Goal: Task Accomplishment & Management: Use online tool/utility

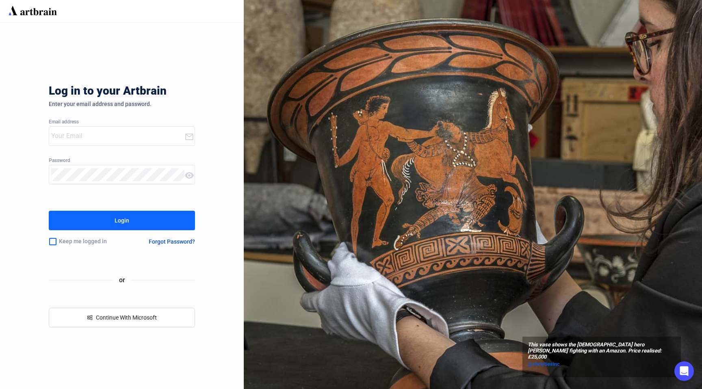
type input "david@elstob.co.uk"
click at [130, 224] on button "Login" at bounding box center [122, 220] width 146 height 19
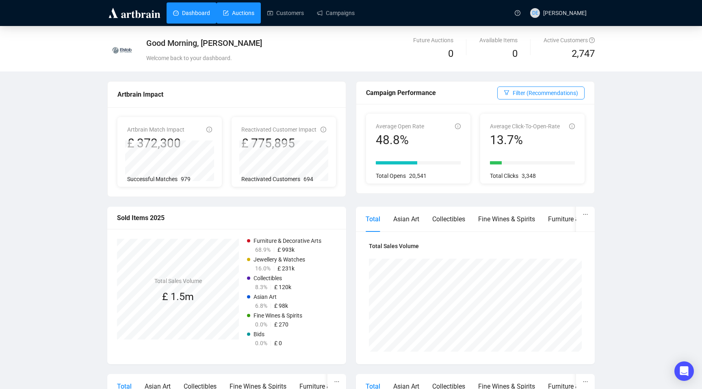
click at [223, 15] on link "Auctions" at bounding box center [238, 12] width 31 height 21
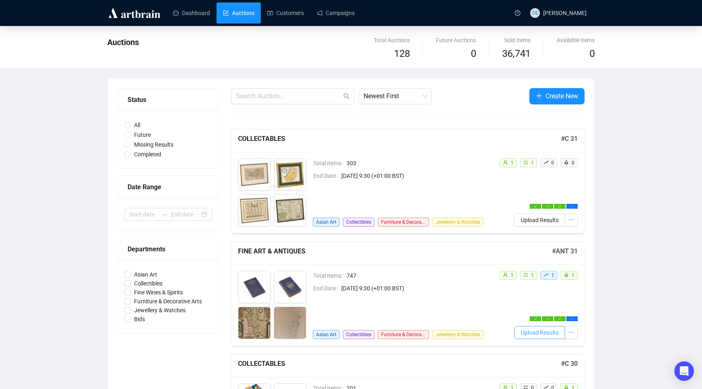
click at [547, 333] on span "Upload Results" at bounding box center [540, 332] width 38 height 9
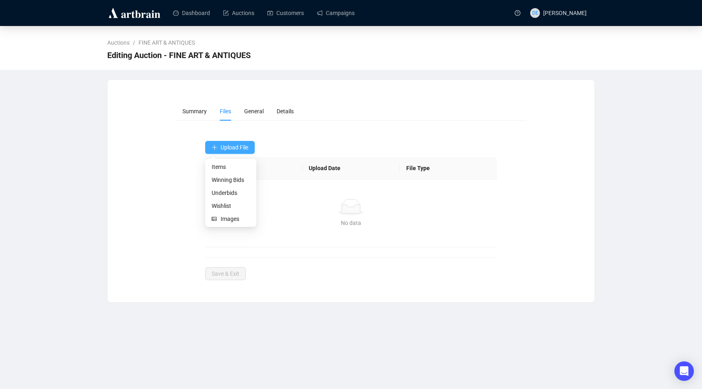
click at [220, 149] on button "Upload File" at bounding box center [230, 147] width 50 height 13
click at [223, 179] on span "Winning Bids" at bounding box center [231, 179] width 38 height 9
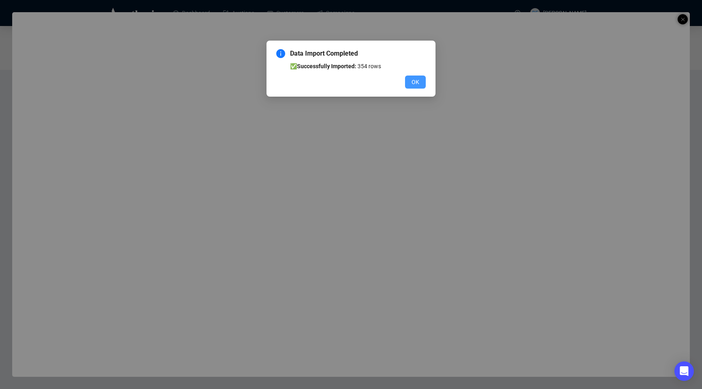
click at [415, 83] on span "OK" at bounding box center [415, 82] width 8 height 9
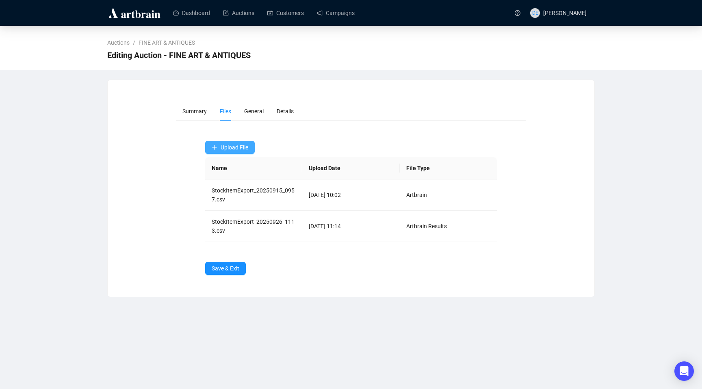
click at [239, 150] on span "Upload File" at bounding box center [235, 147] width 28 height 6
click at [230, 190] on span "Underbids" at bounding box center [231, 192] width 38 height 9
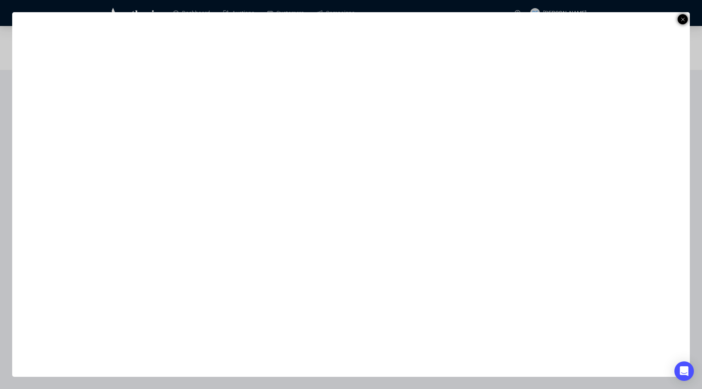
click at [681, 18] on icon at bounding box center [683, 20] width 4 height 10
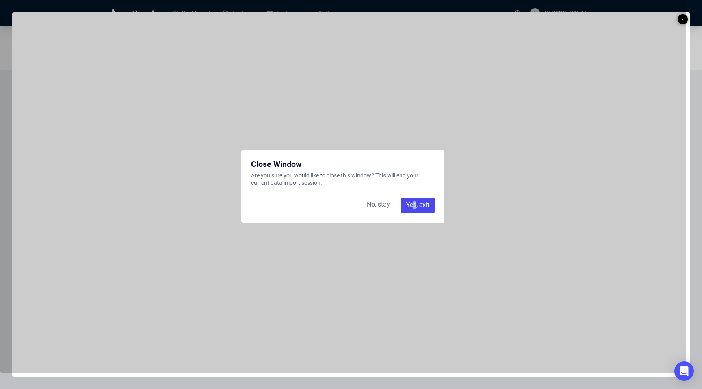
click at [414, 202] on div "Yes, exit" at bounding box center [418, 205] width 34 height 15
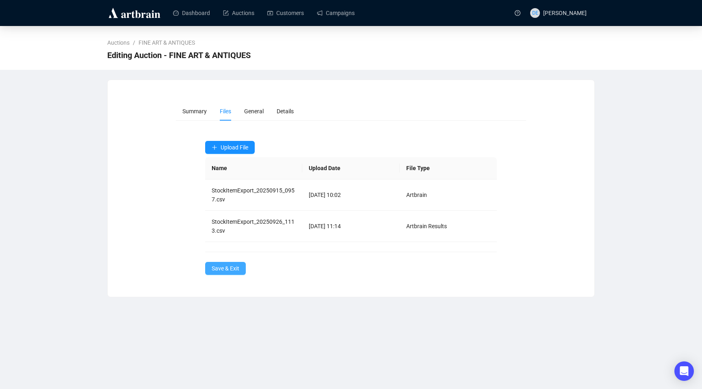
click at [212, 271] on span "Save & Exit" at bounding box center [226, 268] width 28 height 9
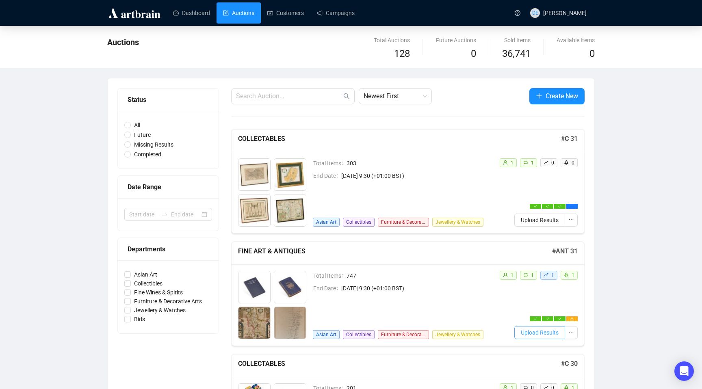
click at [548, 333] on span "Upload Results" at bounding box center [540, 332] width 38 height 9
click at [536, 334] on span "Upload Results" at bounding box center [540, 332] width 38 height 9
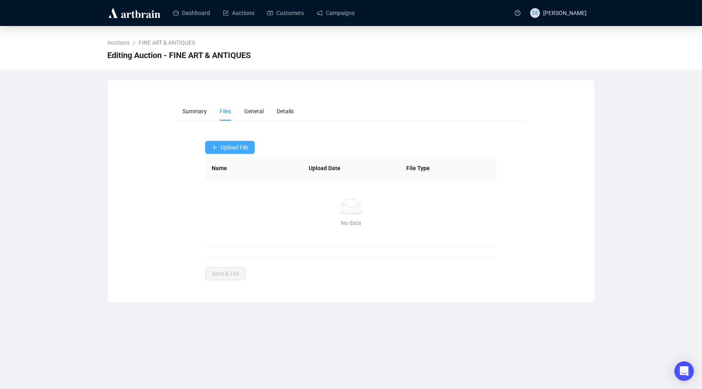
click at [248, 150] on span "Upload File" at bounding box center [235, 147] width 28 height 6
click at [234, 190] on span "Underbids" at bounding box center [231, 192] width 38 height 9
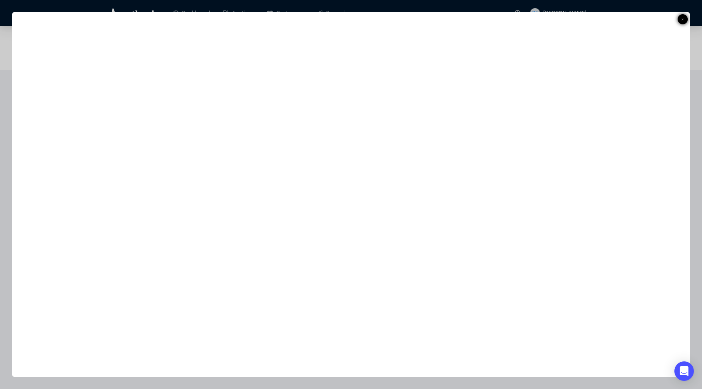
click at [684, 19] on icon at bounding box center [683, 20] width 4 height 10
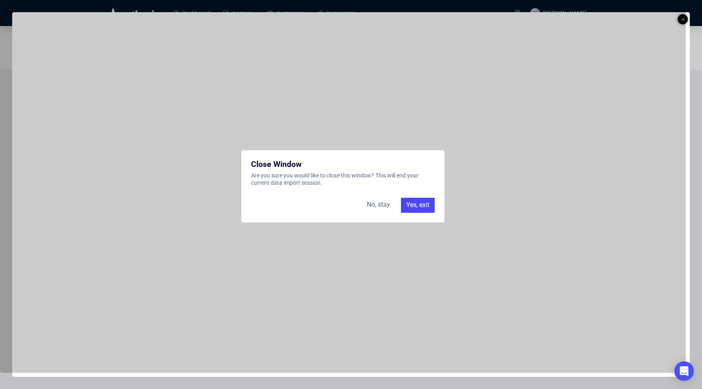
click at [426, 204] on div "Yes, exit" at bounding box center [418, 205] width 34 height 15
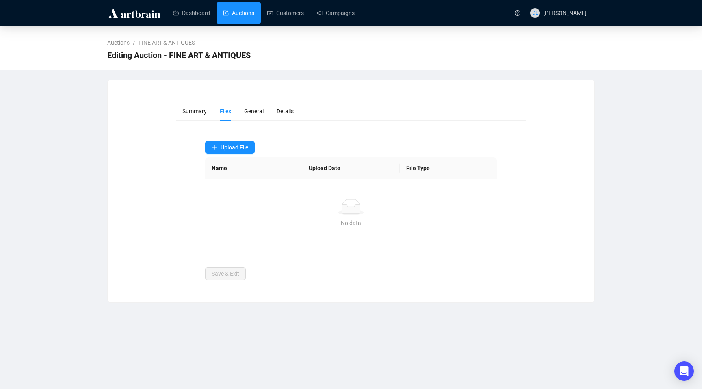
click at [225, 12] on link "Auctions" at bounding box center [238, 12] width 31 height 21
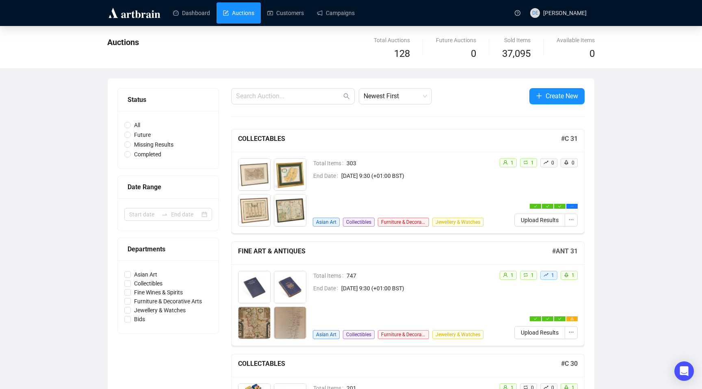
drag, startPoint x: 344, startPoint y: 290, endPoint x: 233, endPoint y: 2, distance: 307.8
click at [530, 222] on span "Upload Results" at bounding box center [540, 220] width 38 height 9
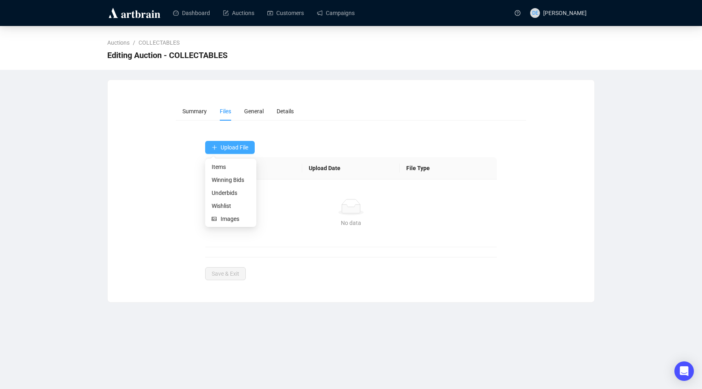
click at [237, 150] on span "Upload File" at bounding box center [235, 147] width 28 height 6
click at [228, 180] on span "Winning Bids" at bounding box center [231, 179] width 38 height 9
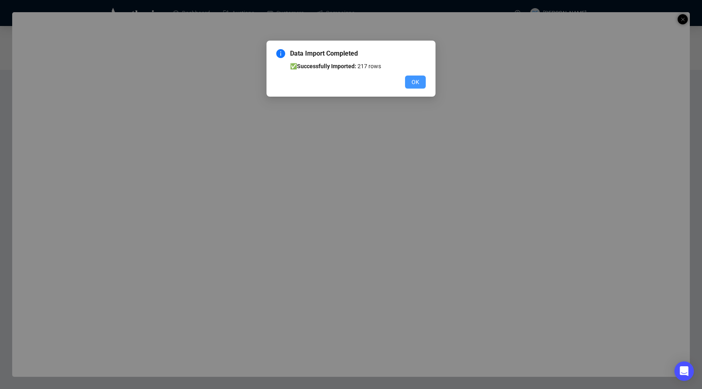
click at [416, 84] on span "OK" at bounding box center [415, 82] width 8 height 9
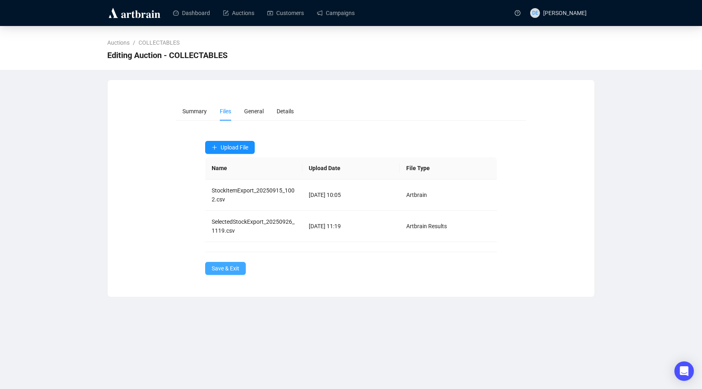
click at [236, 268] on span "Save & Exit" at bounding box center [226, 268] width 28 height 9
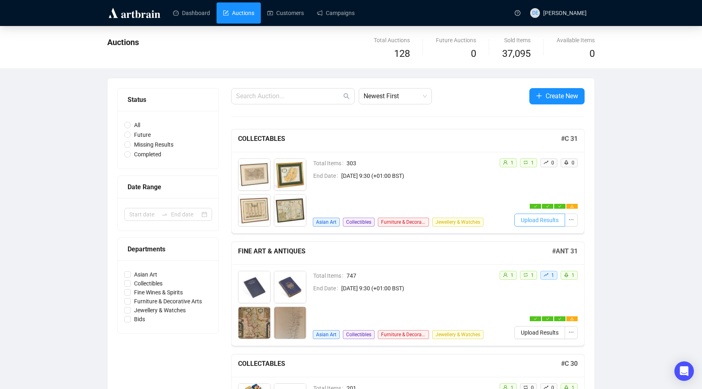
click at [537, 222] on span "Upload Results" at bounding box center [540, 220] width 38 height 9
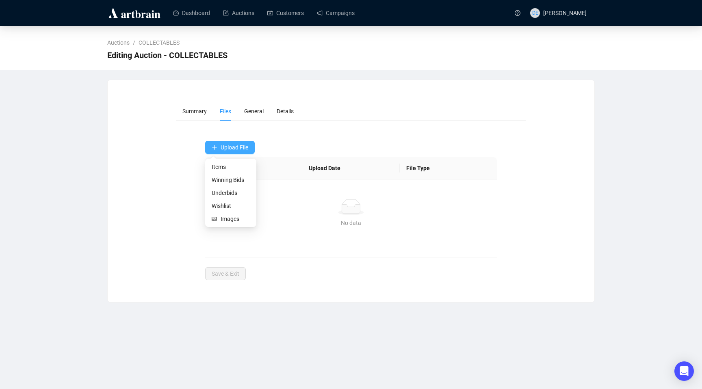
click at [239, 147] on span "Upload File" at bounding box center [235, 147] width 28 height 6
click at [233, 192] on span "Underbids" at bounding box center [231, 192] width 38 height 9
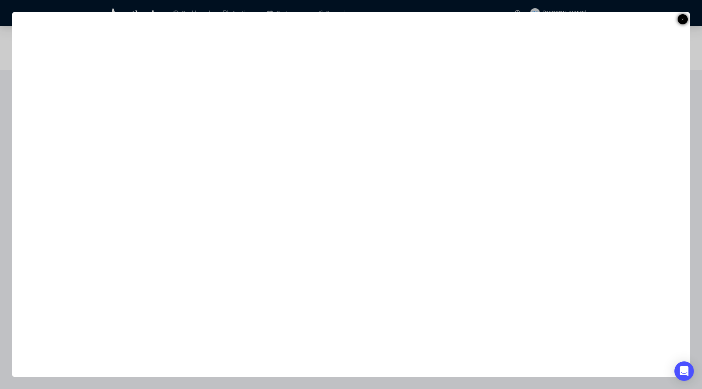
click at [682, 20] on icon at bounding box center [683, 20] width 4 height 10
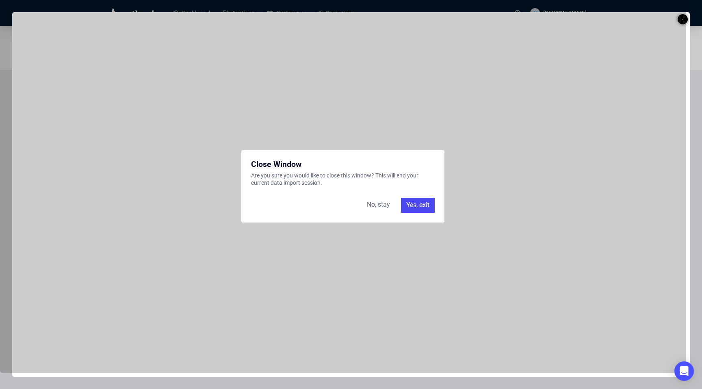
click at [415, 206] on div "Yes, exit" at bounding box center [418, 205] width 34 height 15
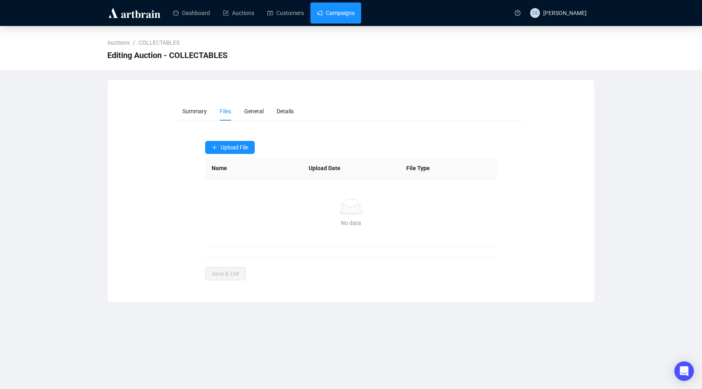
click at [337, 18] on link "Campaigns" at bounding box center [336, 12] width 38 height 21
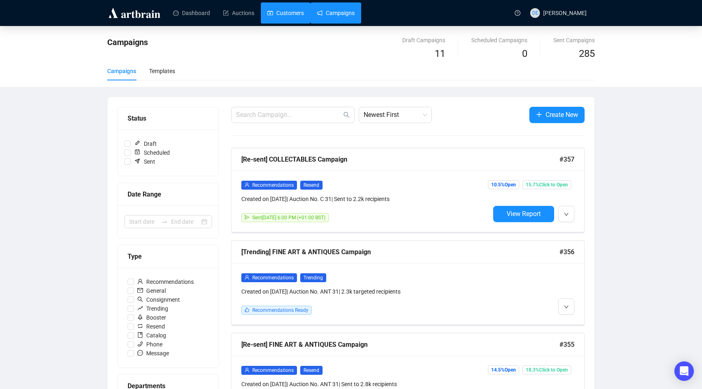
click at [292, 15] on link "Customers" at bounding box center [285, 12] width 37 height 21
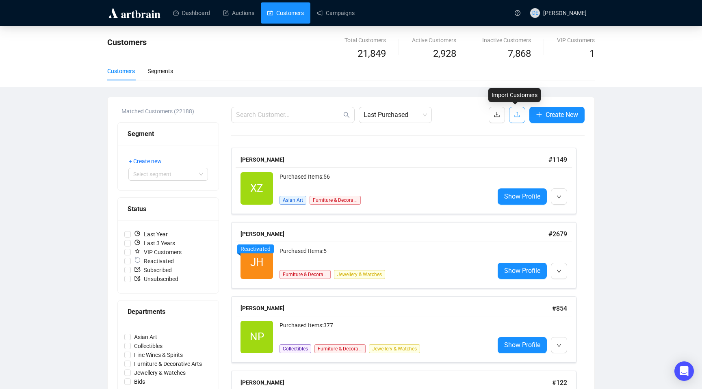
click at [514, 118] on span "button" at bounding box center [517, 115] width 6 height 10
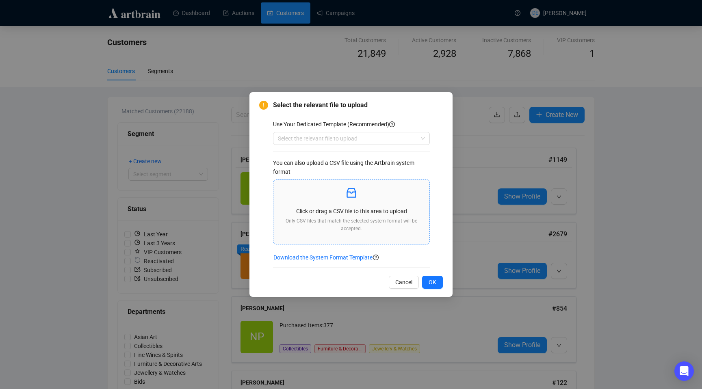
click at [358, 209] on p "Click or drag a CSV file to this area to upload" at bounding box center [351, 211] width 143 height 9
